Goal: Find contact information: Find contact information

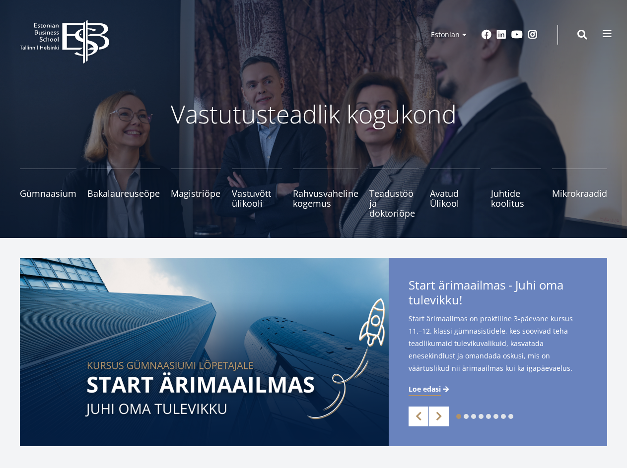
click at [604, 34] on span at bounding box center [607, 34] width 10 height 10
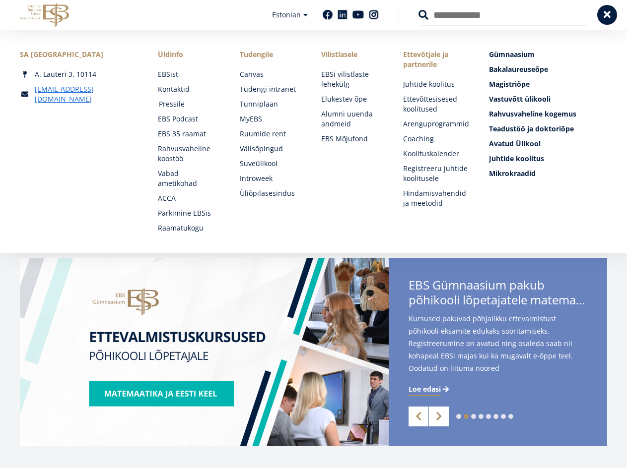
click at [172, 101] on link "Pressile" at bounding box center [190, 104] width 62 height 10
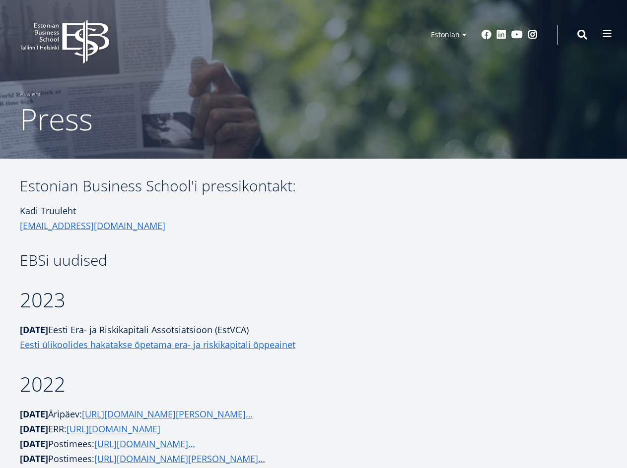
click at [606, 33] on span at bounding box center [607, 34] width 10 height 10
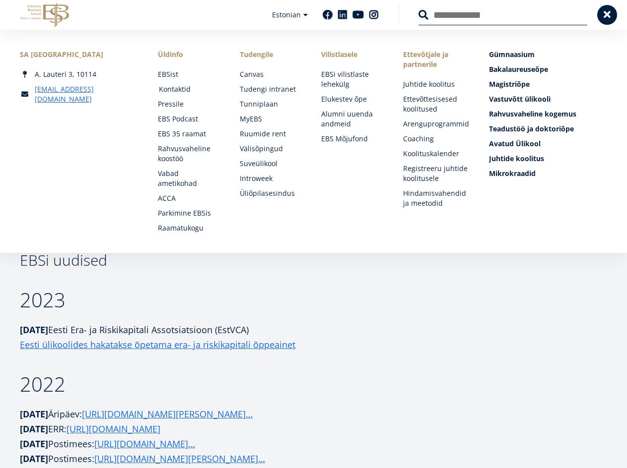
click at [176, 87] on link "Kontaktid" at bounding box center [190, 89] width 62 height 10
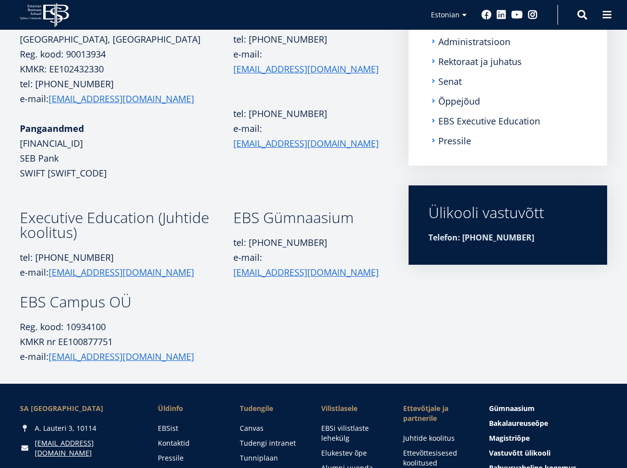
scroll to position [52, 0]
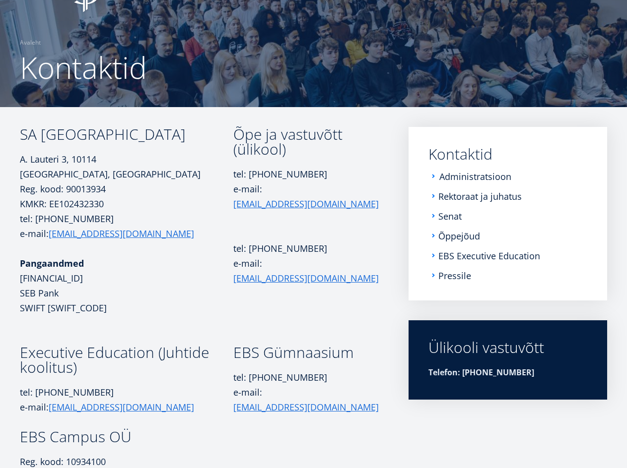
click at [474, 176] on link "Administratsioon" at bounding box center [475, 177] width 72 height 10
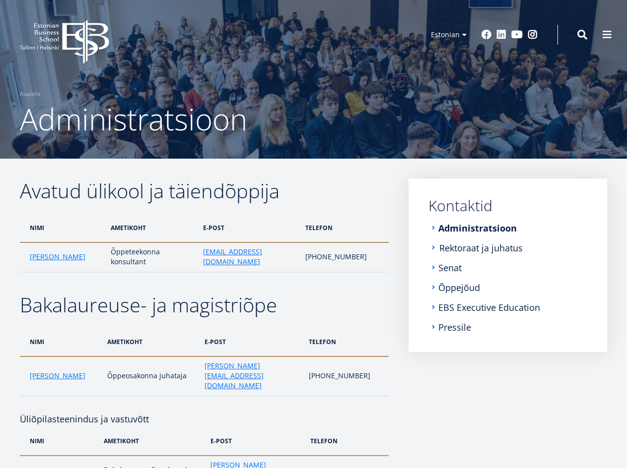
click at [494, 251] on link "Rektoraat ja juhatus" at bounding box center [480, 248] width 83 height 10
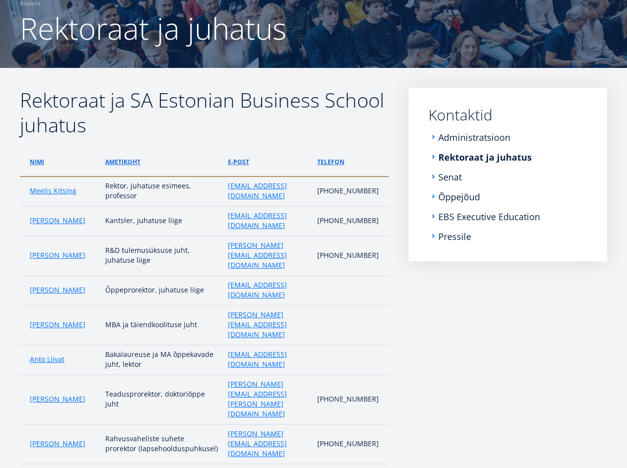
scroll to position [149, 0]
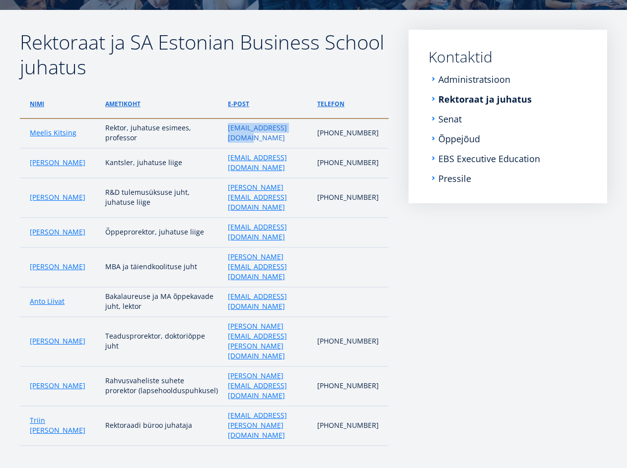
drag, startPoint x: 303, startPoint y: 132, endPoint x: 224, endPoint y: 132, distance: 78.4
click at [228, 132] on p "[EMAIL_ADDRESS][DOMAIN_NAME]" at bounding box center [267, 133] width 79 height 20
copy link "[EMAIL_ADDRESS][DOMAIN_NAME]"
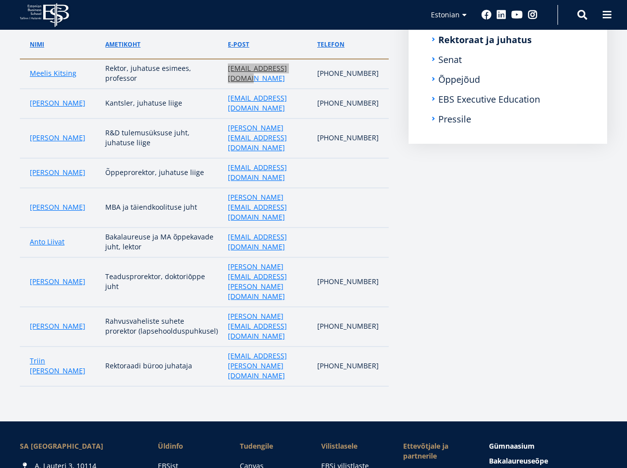
scroll to position [345, 0]
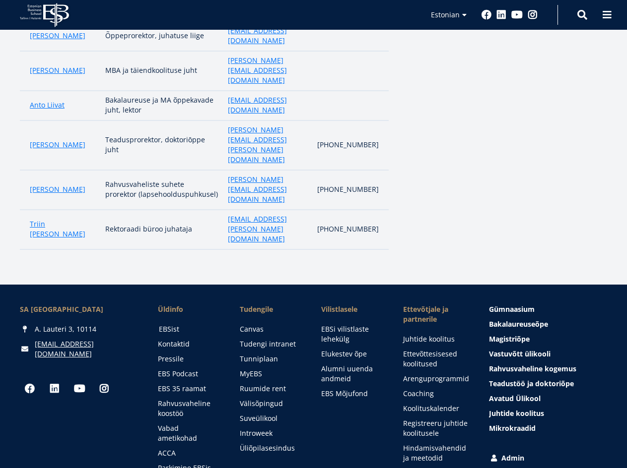
click at [172, 324] on link "EBSist" at bounding box center [190, 329] width 62 height 10
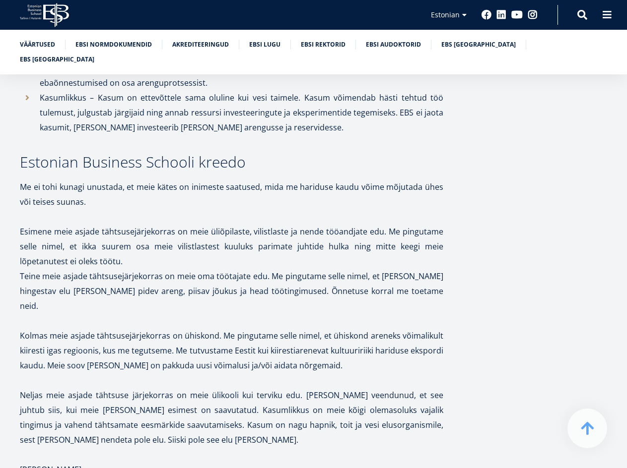
scroll to position [695, 0]
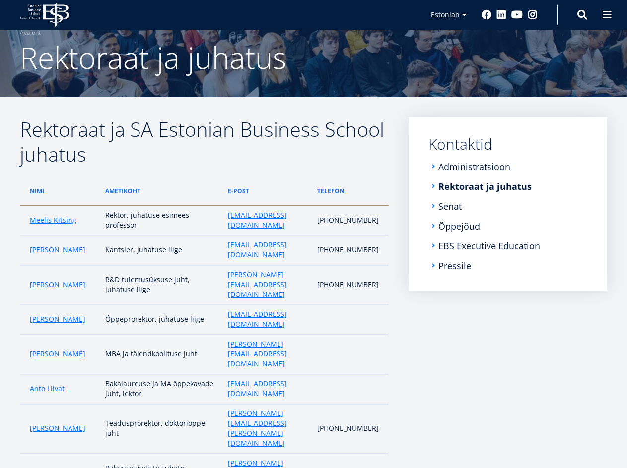
scroll to position [67, 0]
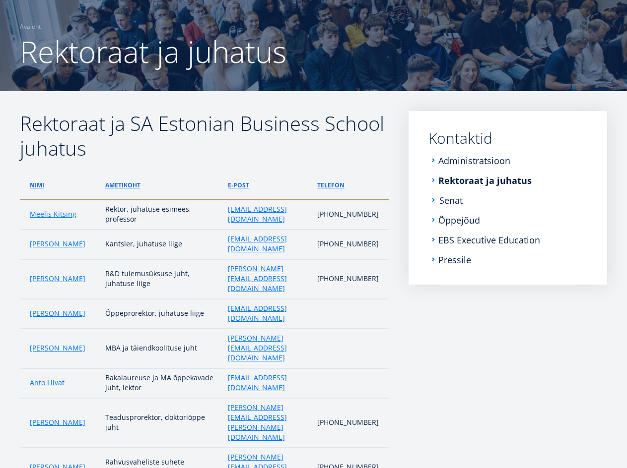
click at [444, 200] on link "Senat" at bounding box center [450, 200] width 23 height 10
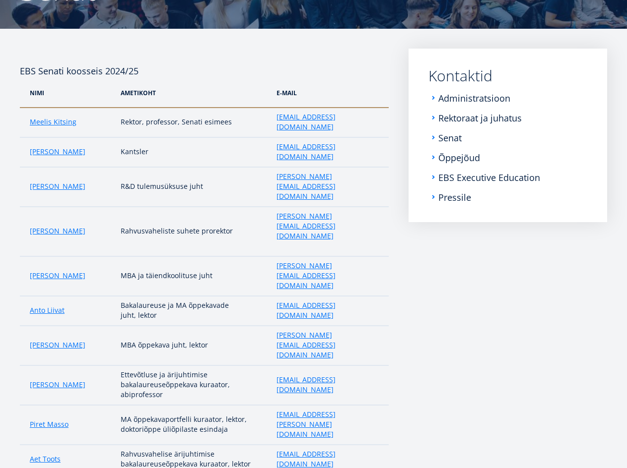
scroll to position [130, 0]
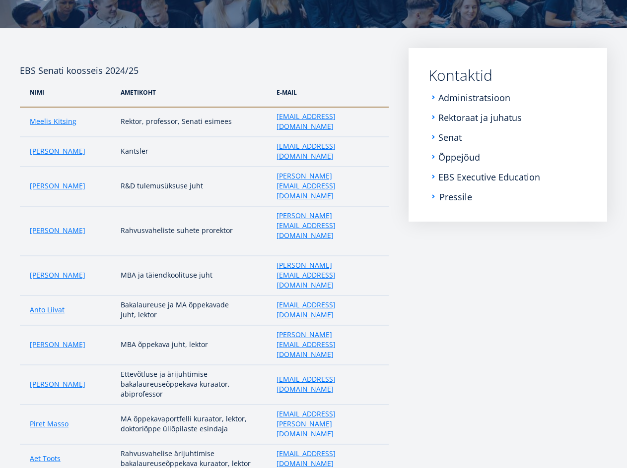
click at [456, 197] on link "Pressile" at bounding box center [455, 197] width 33 height 10
drag, startPoint x: 346, startPoint y: 117, endPoint x: 264, endPoint y: 118, distance: 81.4
click at [271, 118] on td "[EMAIL_ADDRESS][DOMAIN_NAME]" at bounding box center [329, 122] width 117 height 30
copy link "[EMAIL_ADDRESS][DOMAIN_NAME]"
